Goal: Find specific page/section: Find specific page/section

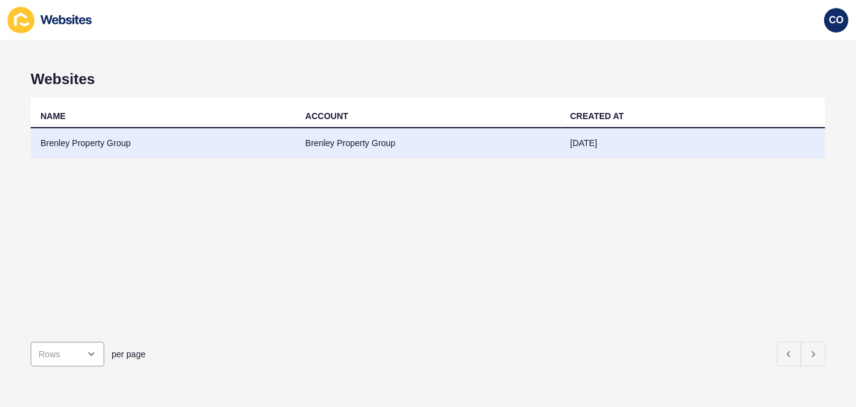
click at [87, 147] on td "Brenley Property Group" at bounding box center [163, 143] width 265 height 30
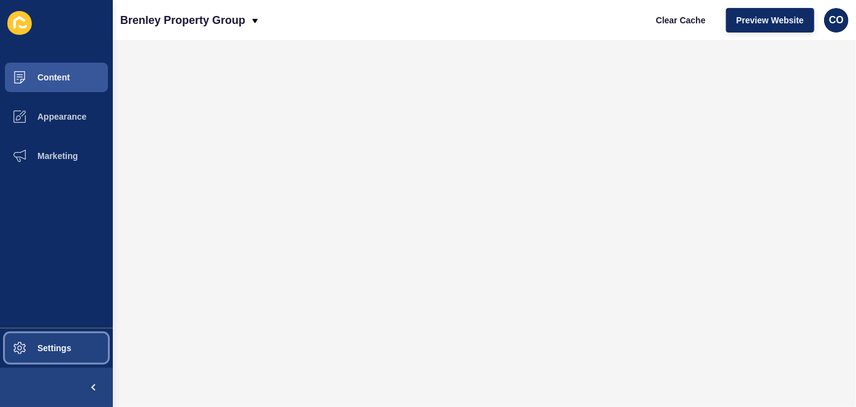
click at [74, 347] on button "Settings" at bounding box center [56, 347] width 113 height 39
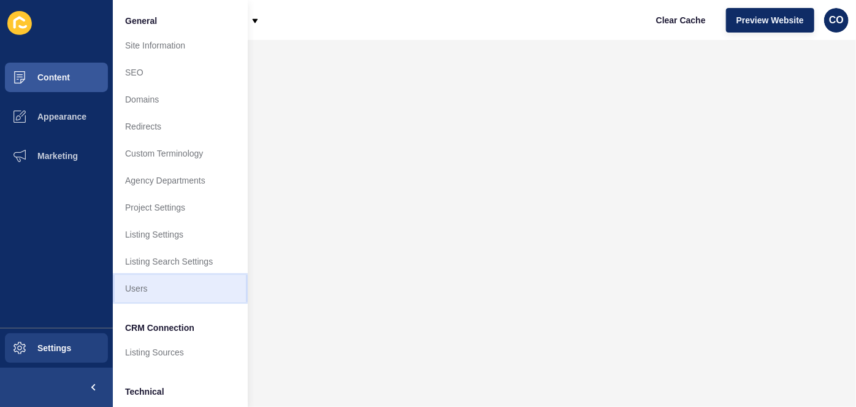
click at [146, 292] on link "Users" at bounding box center [180, 288] width 135 height 27
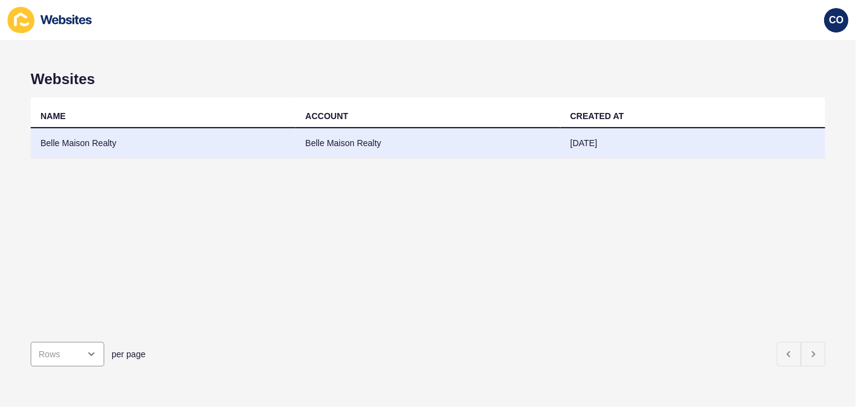
click at [85, 144] on td "Belle Maison Realty" at bounding box center [163, 143] width 265 height 30
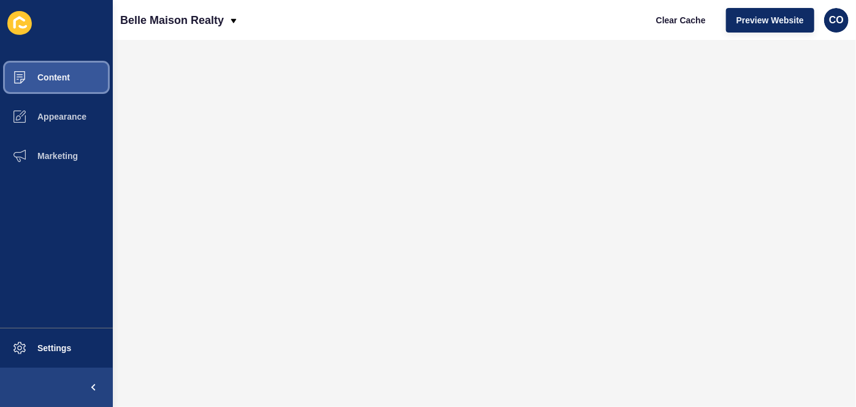
click at [66, 79] on span "Content" at bounding box center [34, 77] width 72 height 10
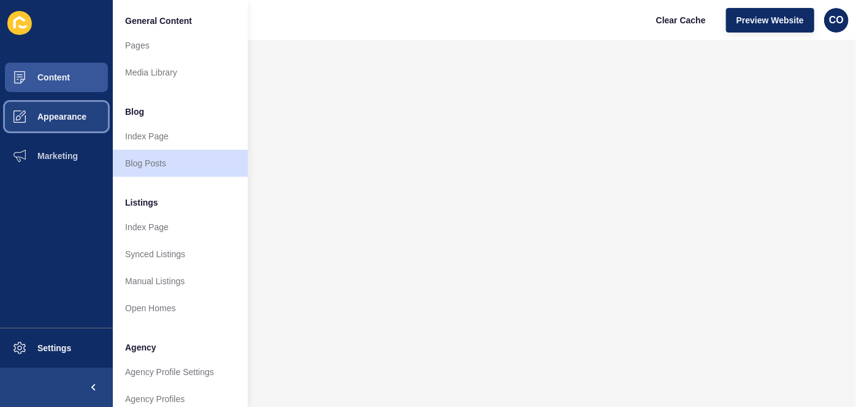
click at [67, 113] on span "Appearance" at bounding box center [42, 117] width 88 height 10
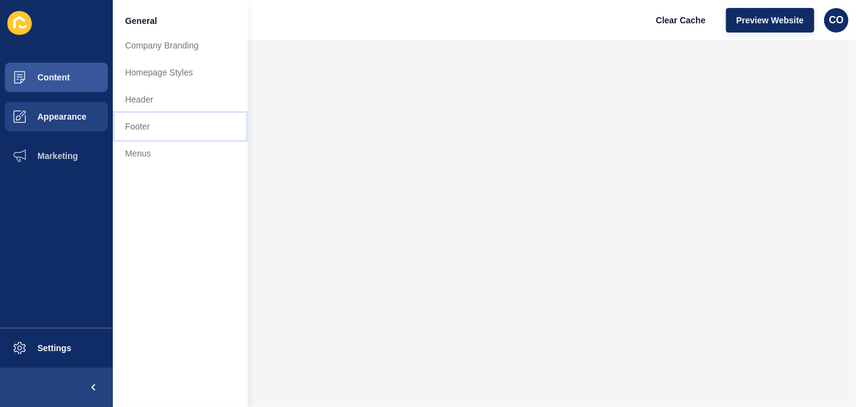
click at [141, 125] on link "Footer" at bounding box center [180, 126] width 135 height 27
